Goal: Information Seeking & Learning: Learn about a topic

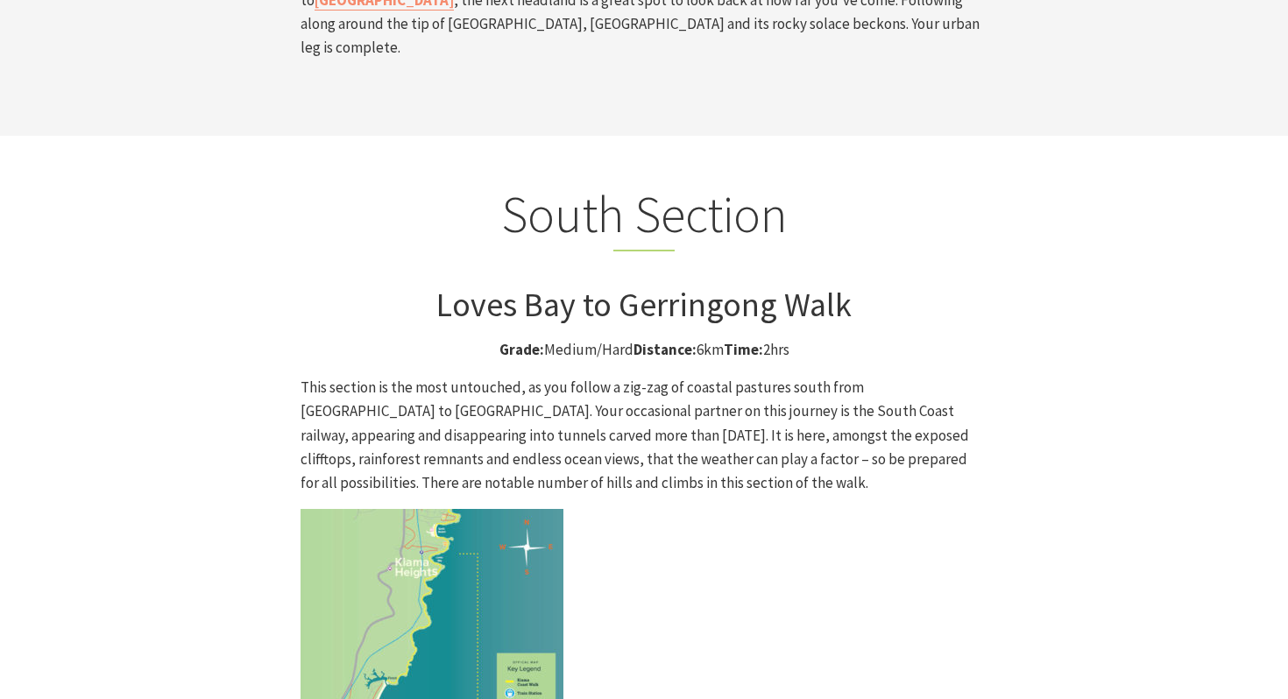
scroll to position [4342, 0]
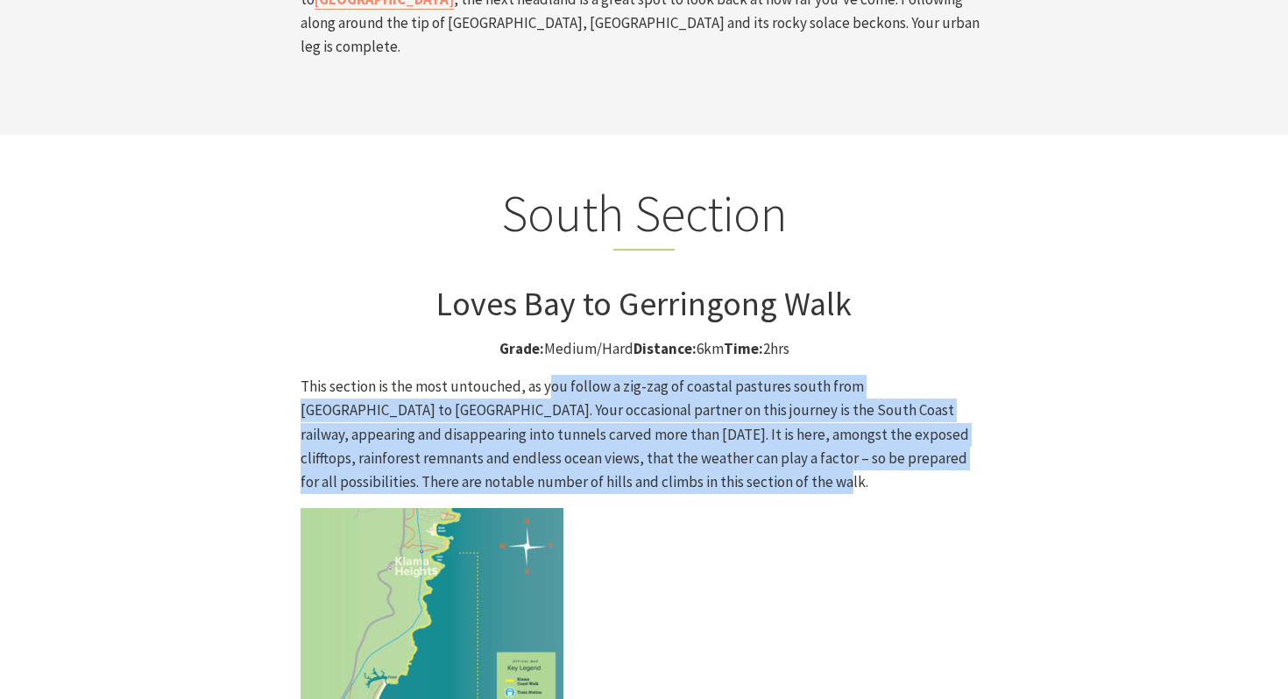
drag, startPoint x: 547, startPoint y: 215, endPoint x: 631, endPoint y: 318, distance: 133.3
click at [631, 375] on p "This section is the most untouched, as you follow a zig-zag of coastal pastures…" at bounding box center [644, 434] width 687 height 119
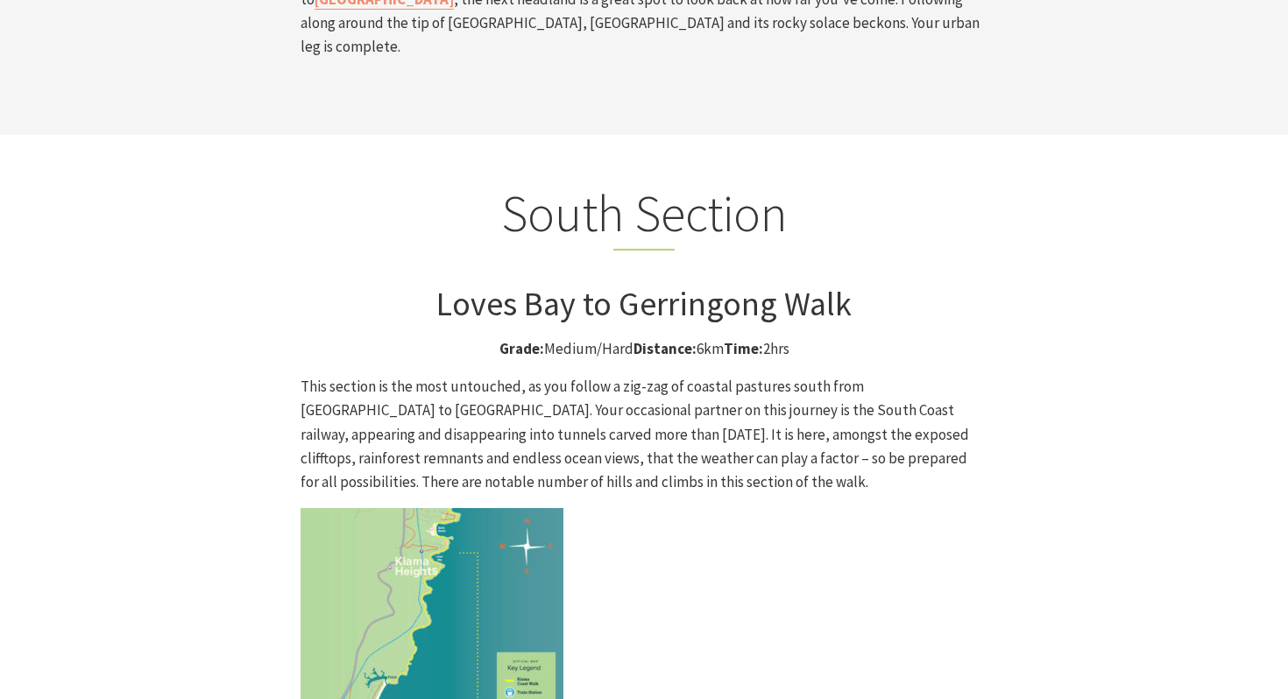
click at [635, 508] on p at bounding box center [644, 639] width 687 height 263
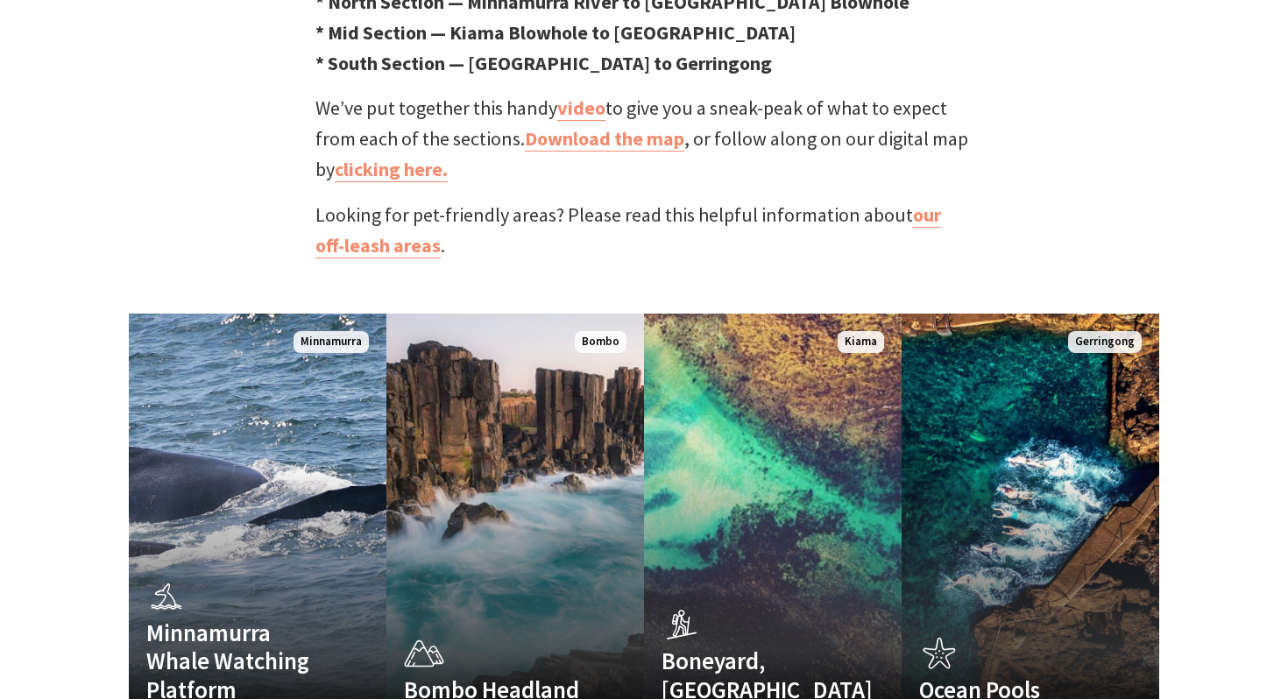
scroll to position [657, 0]
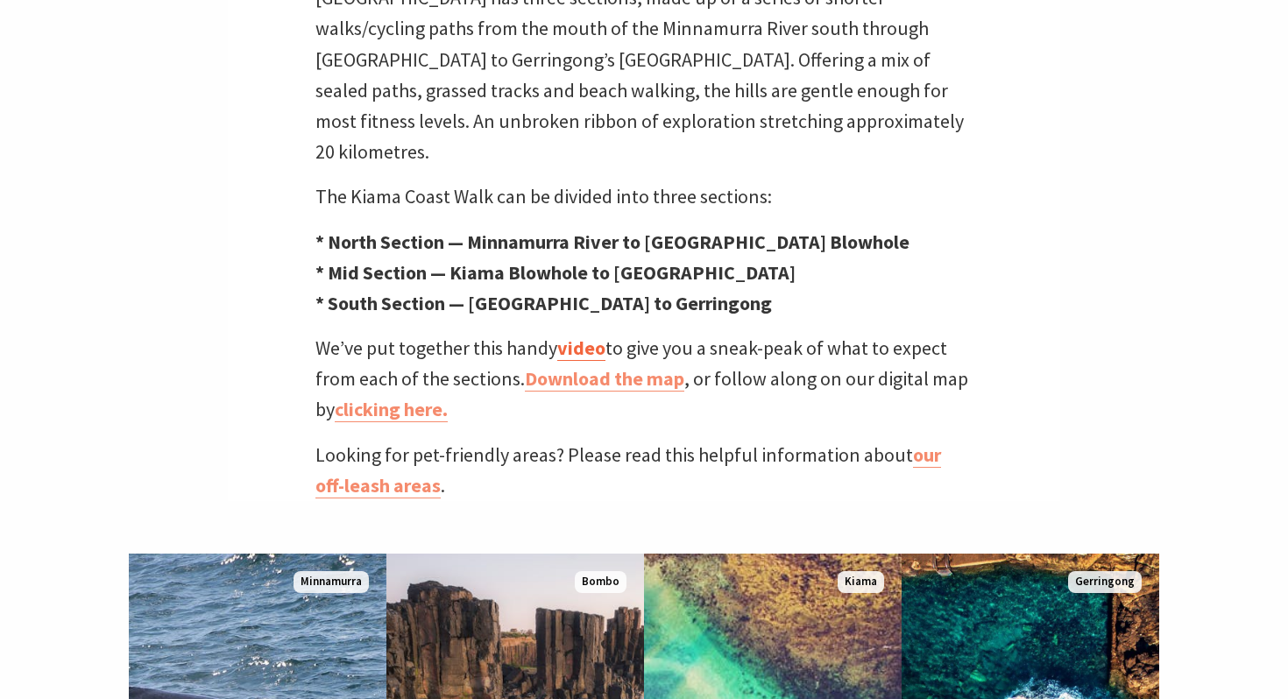
click at [586, 336] on link "video" at bounding box center [581, 348] width 48 height 25
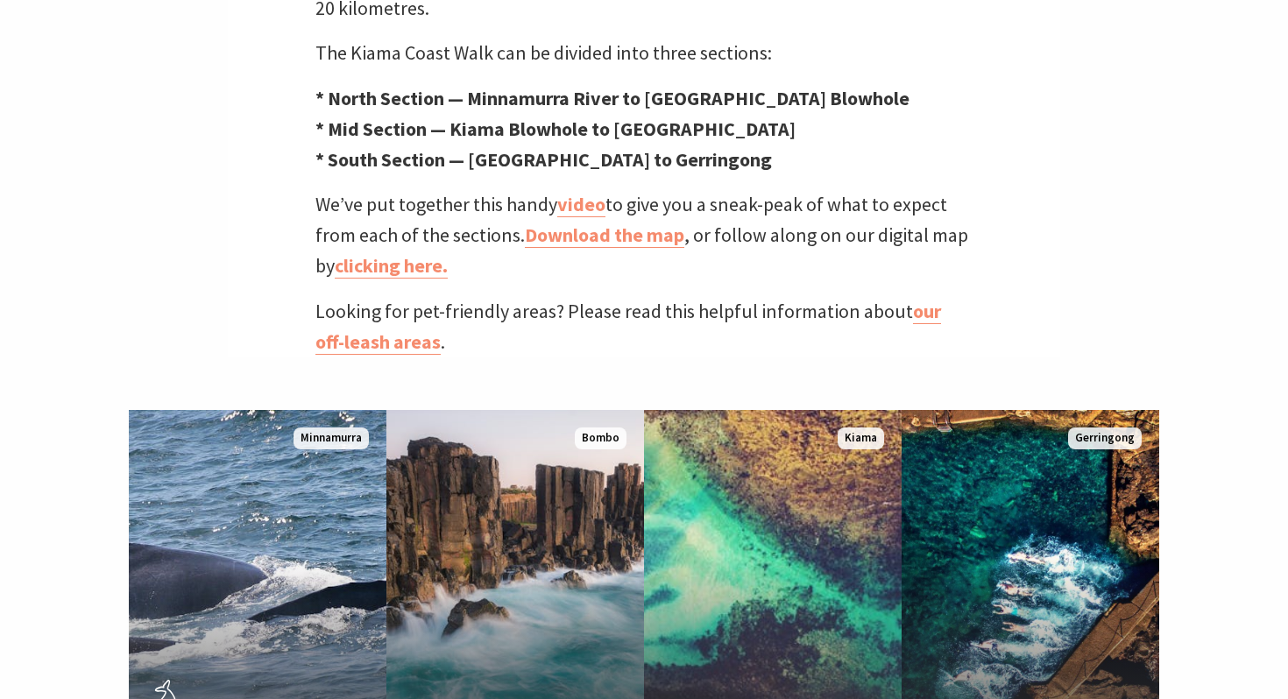
scroll to position [802, 0]
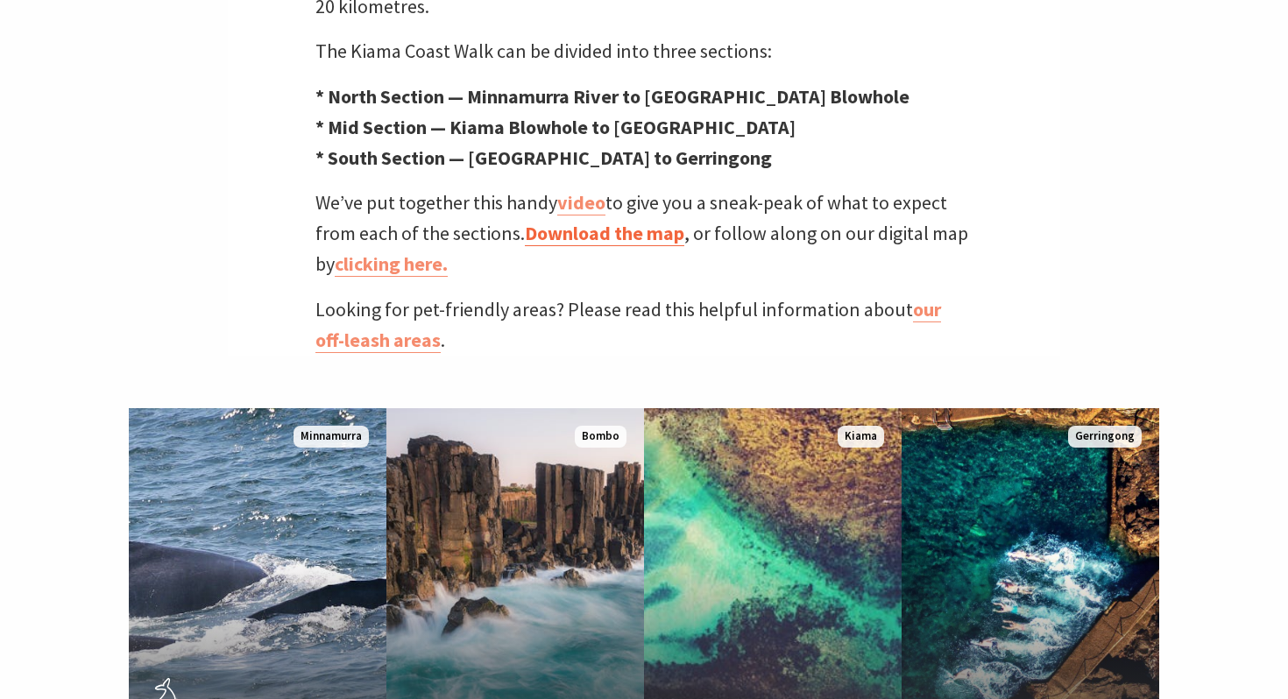
click at [637, 221] on link "Download the map" at bounding box center [605, 233] width 160 height 25
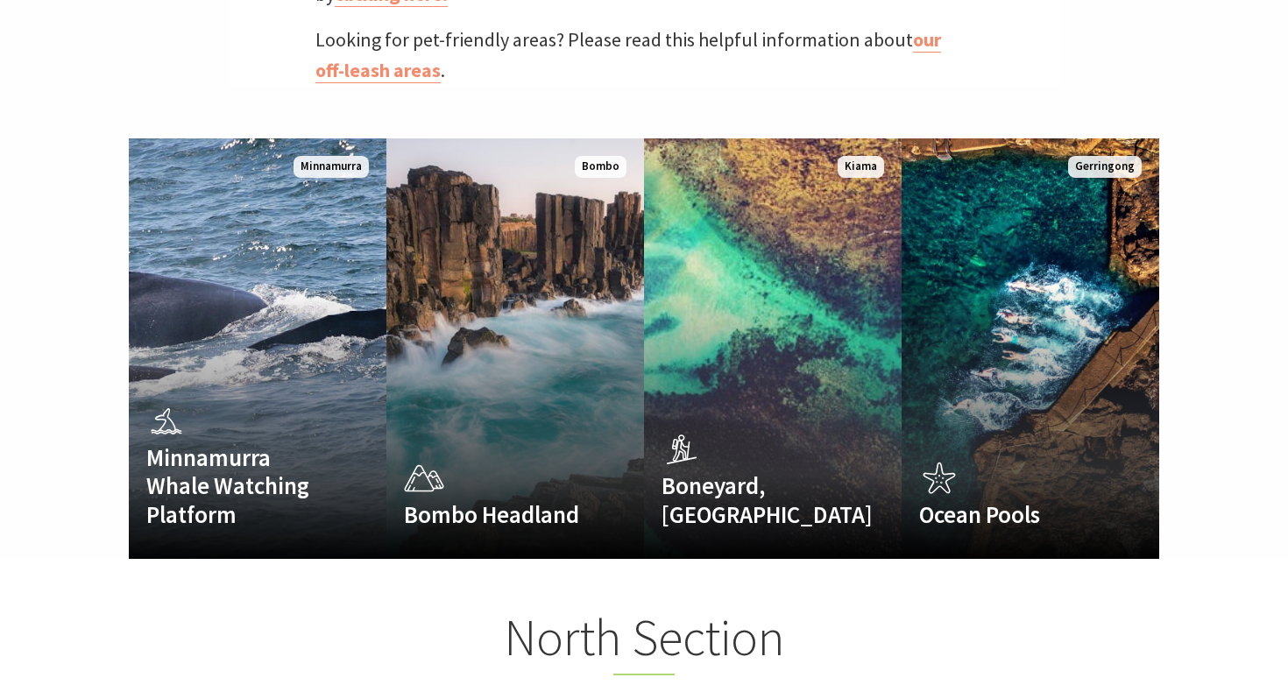
scroll to position [1090, 0]
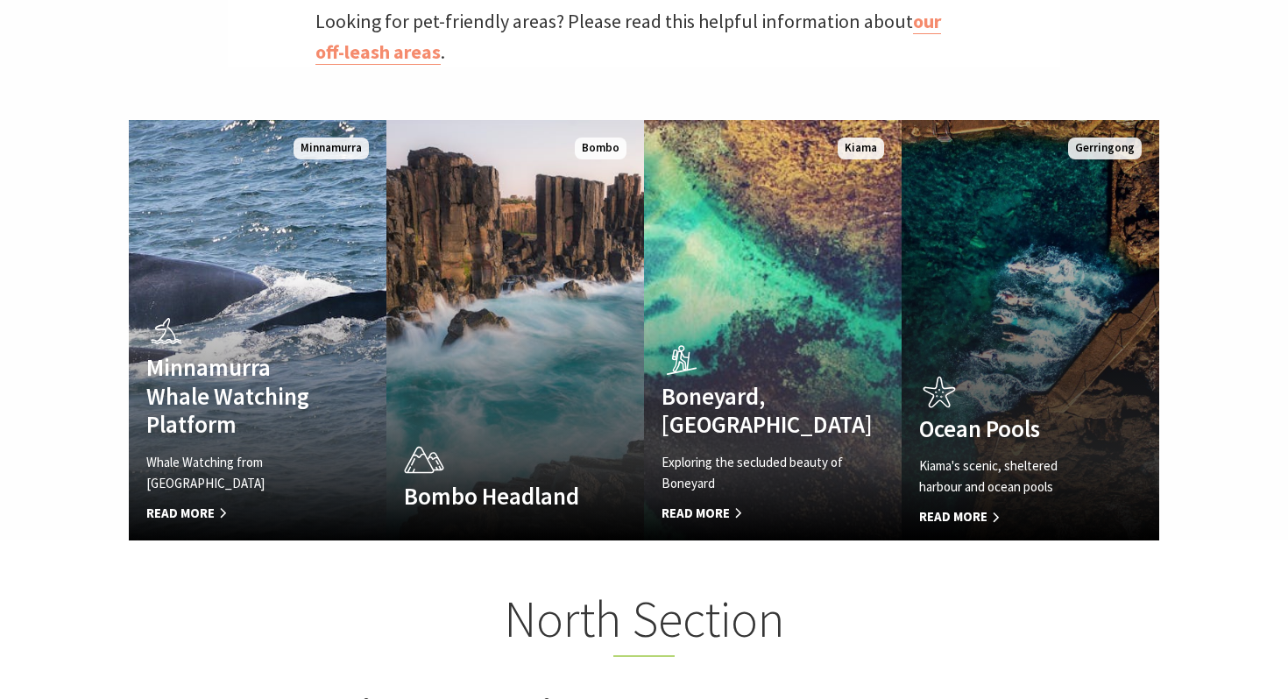
click at [1044, 236] on link "Ocean Pools Kiama's scenic, sheltered harbour and ocean pools Read More Gerring…" at bounding box center [1031, 330] width 258 height 421
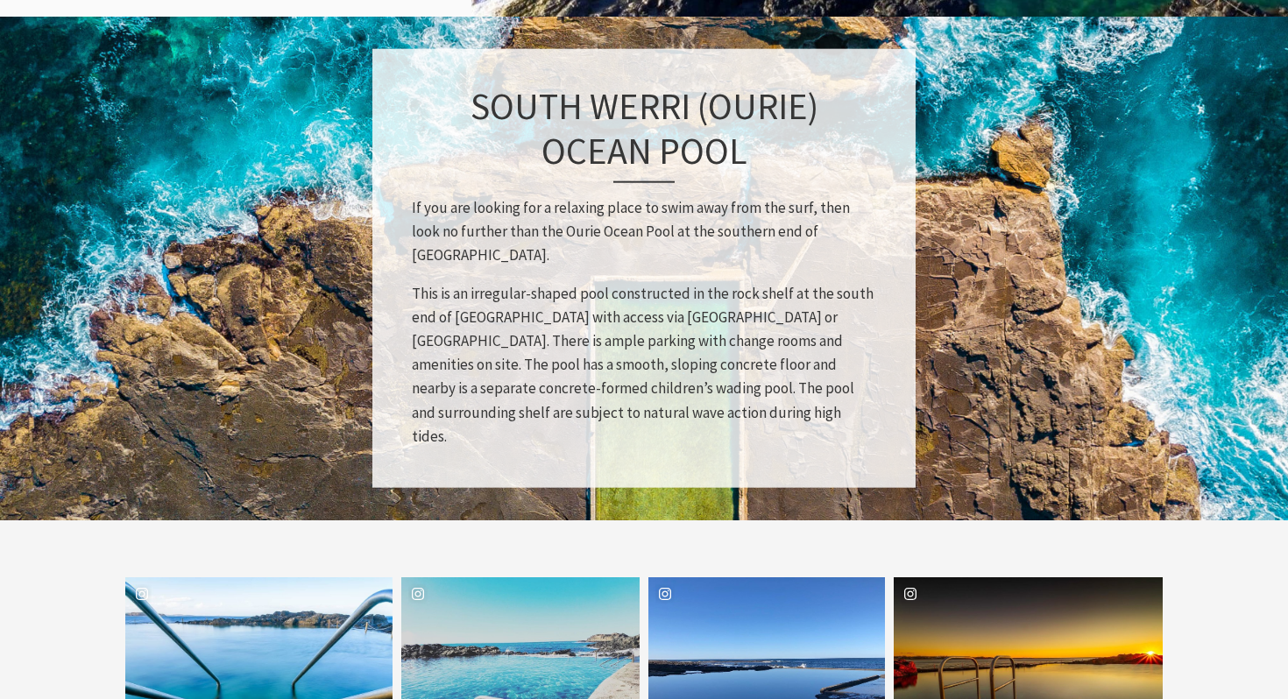
scroll to position [2384, 0]
